Goal: Transaction & Acquisition: Purchase product/service

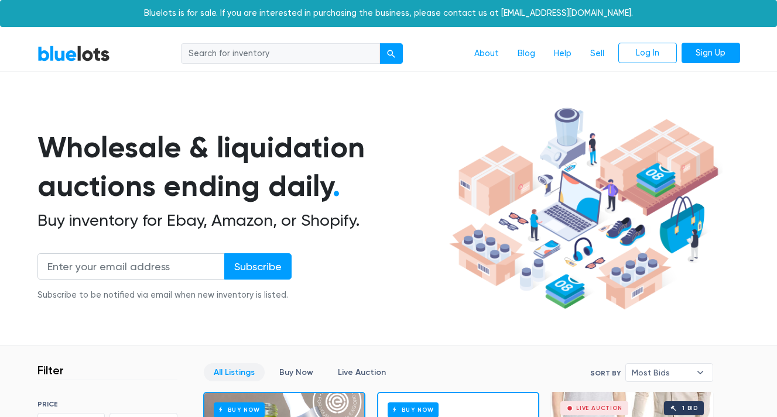
click at [250, 52] on input "search" at bounding box center [280, 53] width 199 height 21
type input "comfrt"
click at [391, 53] on button "submit" at bounding box center [390, 53] width 23 height 21
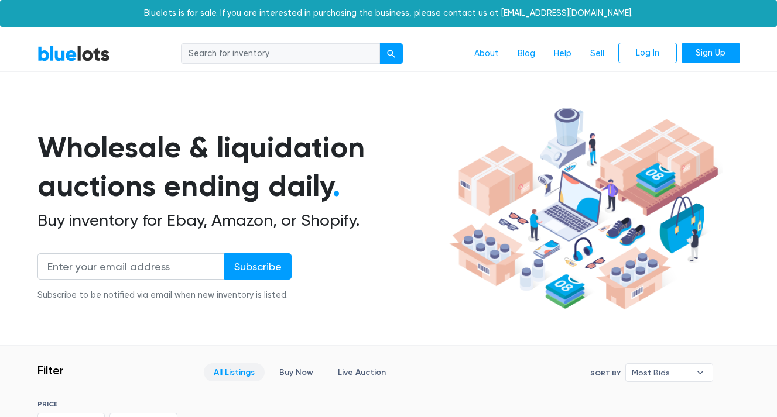
click at [350, 50] on input "search" at bounding box center [280, 53] width 199 height 21
type input "clothing"
click at [391, 53] on button "submit" at bounding box center [390, 53] width 23 height 21
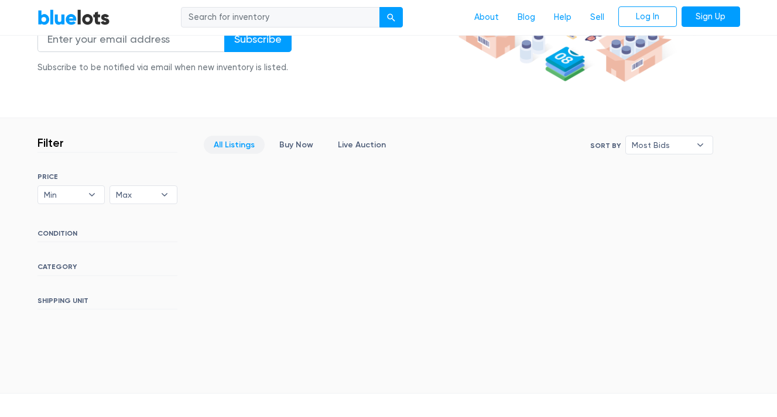
scroll to position [228, 0]
click at [298, 147] on link "Buy Now" at bounding box center [296, 144] width 54 height 18
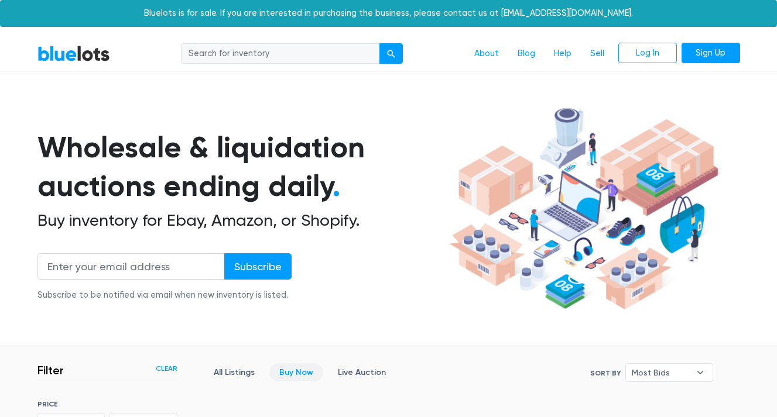
scroll to position [314, 0]
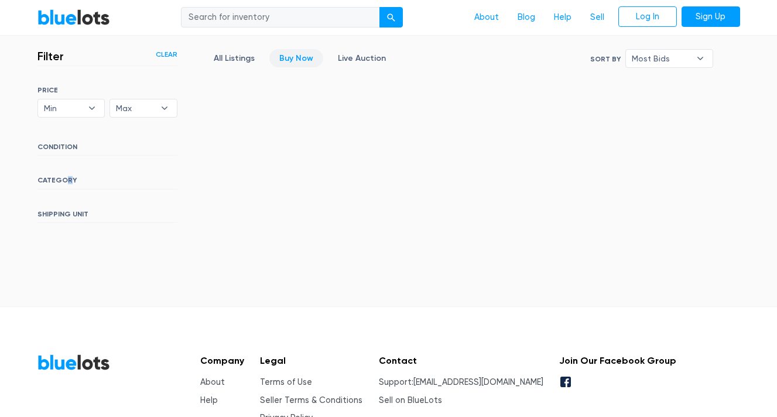
click at [67, 180] on h6 "CATEGORY" at bounding box center [107, 182] width 140 height 13
click at [72, 150] on h6 "CONDITION" at bounding box center [107, 149] width 140 height 13
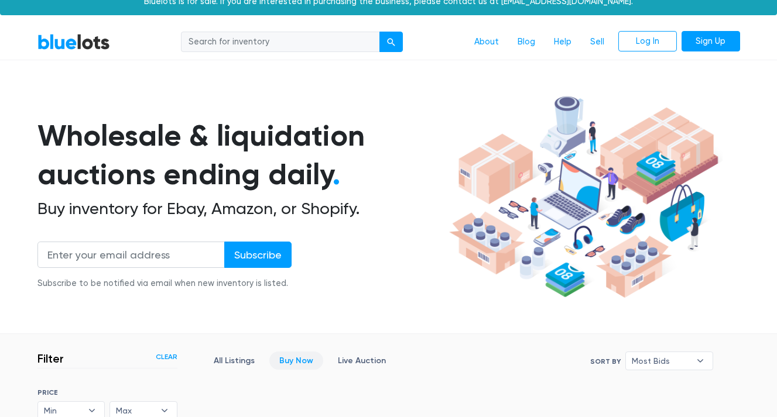
scroll to position [2, 0]
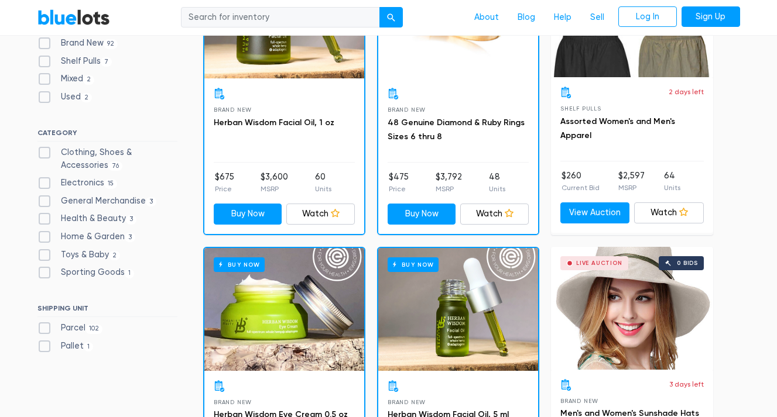
scroll to position [440, 0]
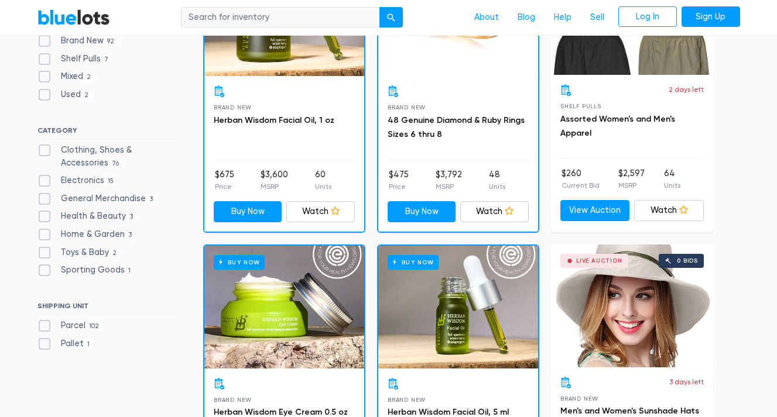
click at [109, 146] on label "Clothing, Shoes & Accessories 76" at bounding box center [107, 156] width 140 height 25
click at [45, 146] on Accessories"] "Clothing, Shoes & Accessories 76" at bounding box center [41, 148] width 8 height 8
checkbox Accessories"] "true"
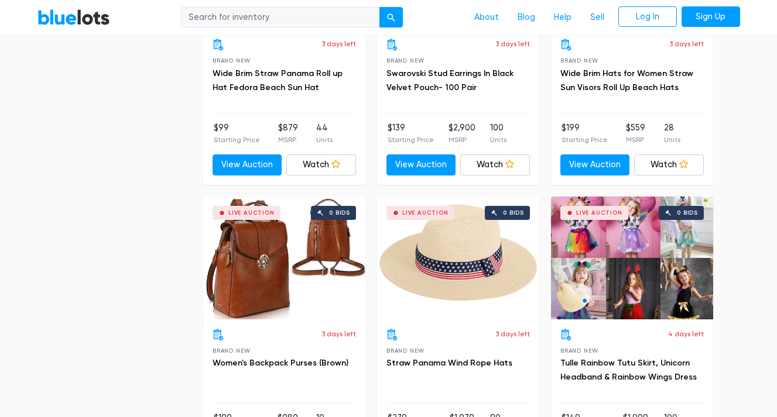
scroll to position [3395, 0]
